Goal: Find contact information: Find contact information

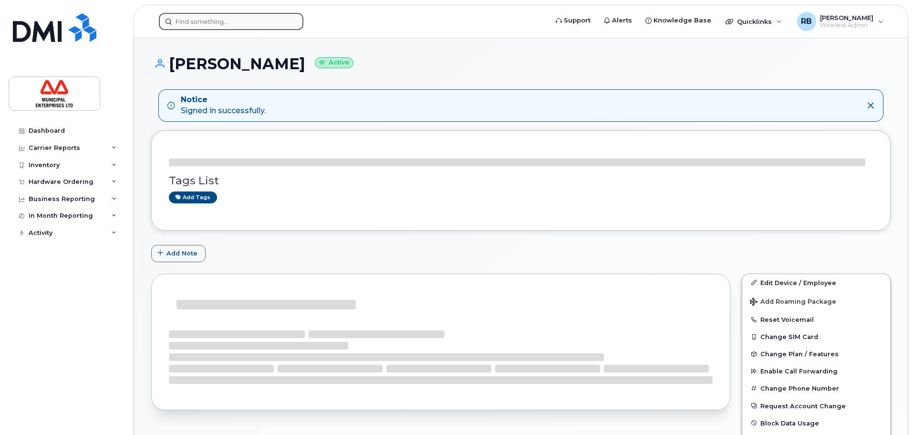
click at [268, 16] on input at bounding box center [231, 21] width 145 height 17
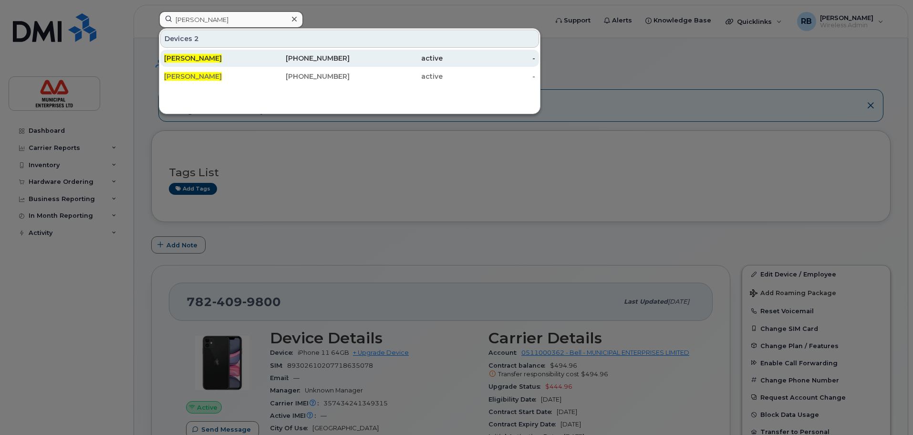
type input "davinder singh"
click at [221, 56] on div "[PERSON_NAME]" at bounding box center [210, 58] width 93 height 10
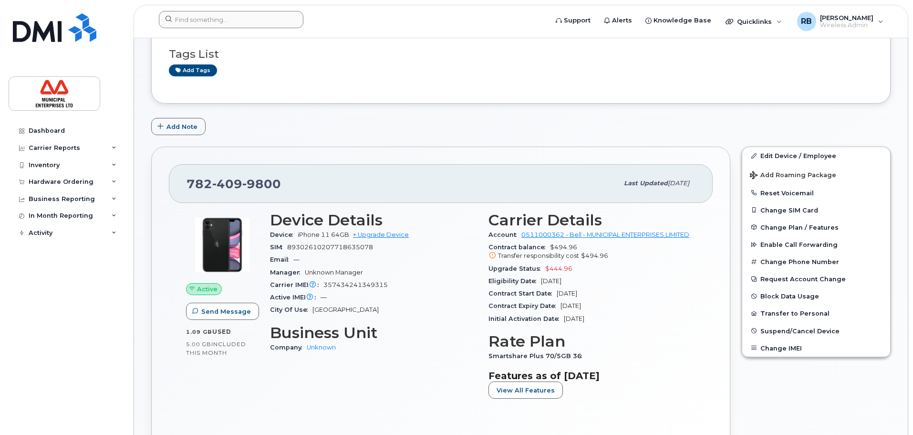
scroll to position [95, 0]
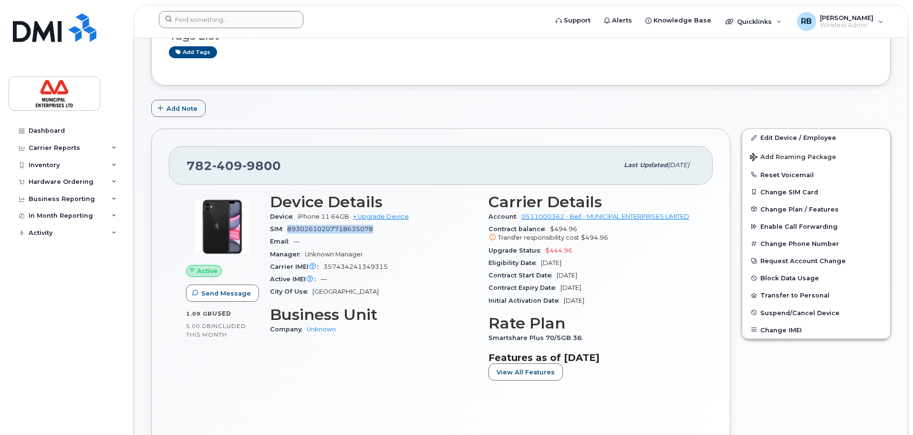
drag, startPoint x: 382, startPoint y: 230, endPoint x: 294, endPoint y: 220, distance: 89.2
click at [291, 222] on section "Device Details Device iPhone 11 64GB + Upgrade Device SIM [TECHNICAL_ID] Email …" at bounding box center [373, 245] width 207 height 105
click at [384, 246] on section "Device Details Device iPhone 11 64GB + Upgrade Device SIM [TECHNICAL_ID] Email …" at bounding box center [373, 245] width 207 height 105
click at [384, 246] on div "Email —" at bounding box center [373, 241] width 207 height 12
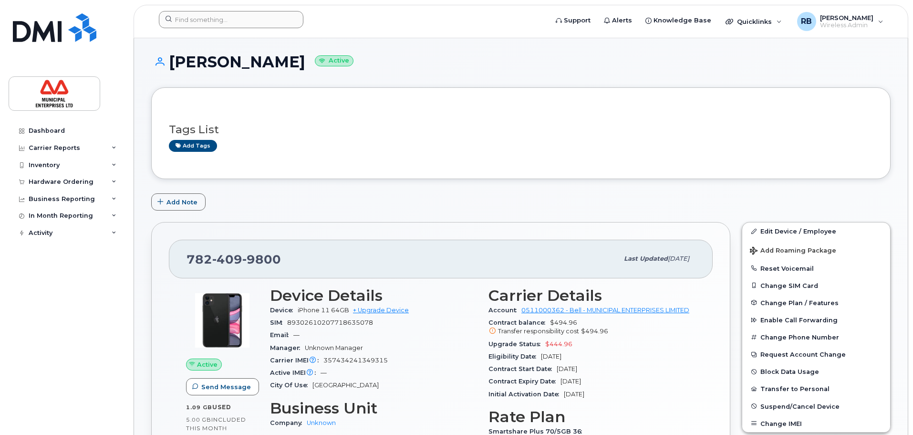
scroll to position [0, 0]
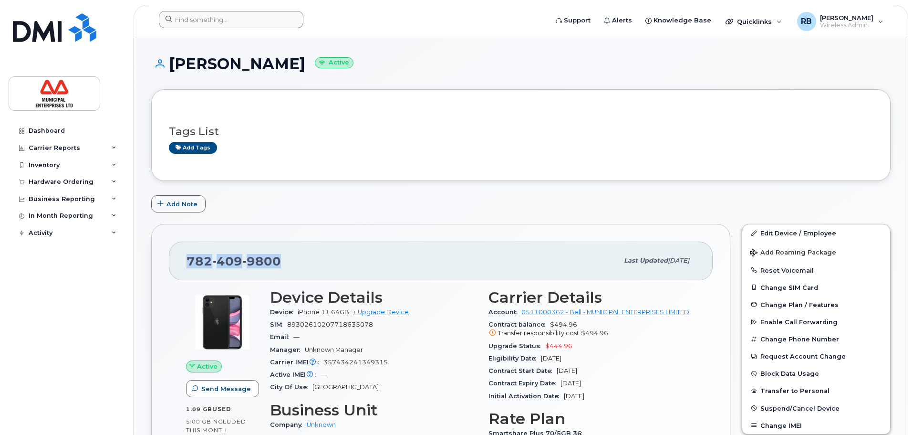
drag, startPoint x: 287, startPoint y: 267, endPoint x: 160, endPoint y: 258, distance: 126.8
click at [160, 258] on div "[PHONE_NUMBER] Last updated [DATE] Active Send Message 1.09 GB  used 5.00 GB  i…" at bounding box center [440, 384] width 579 height 320
copy span "[PHONE_NUMBER]"
